Goal: Find specific page/section: Find specific page/section

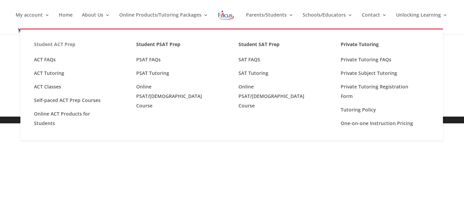
click at [56, 42] on link "Student ACT Prep" at bounding box center [73, 46] width 92 height 13
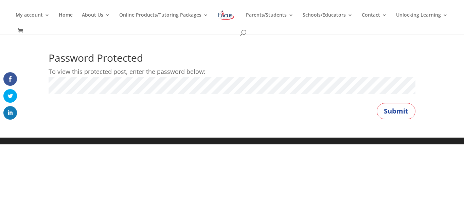
click at [376, 103] on button "Submit" at bounding box center [395, 111] width 39 height 16
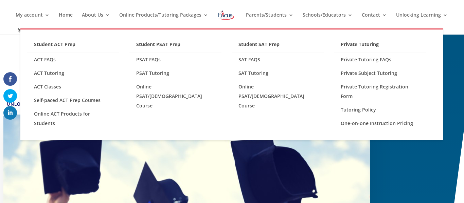
click at [192, 96] on ul "Student ACT Prep ACT FAQs ACT Tutoring ACT Classes Self-paced ACT Prep Courses …" at bounding box center [231, 85] width 422 height 112
